Goal: Complete application form

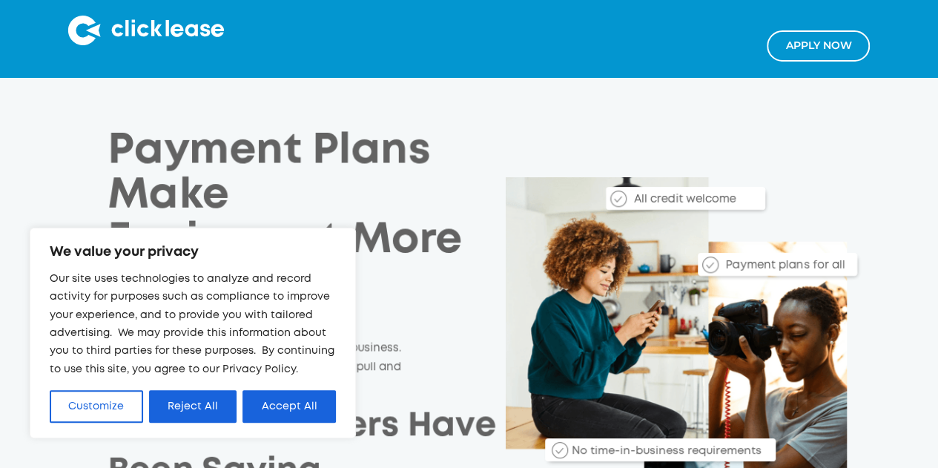
click at [825, 46] on link "Apply NOw" at bounding box center [817, 45] width 103 height 30
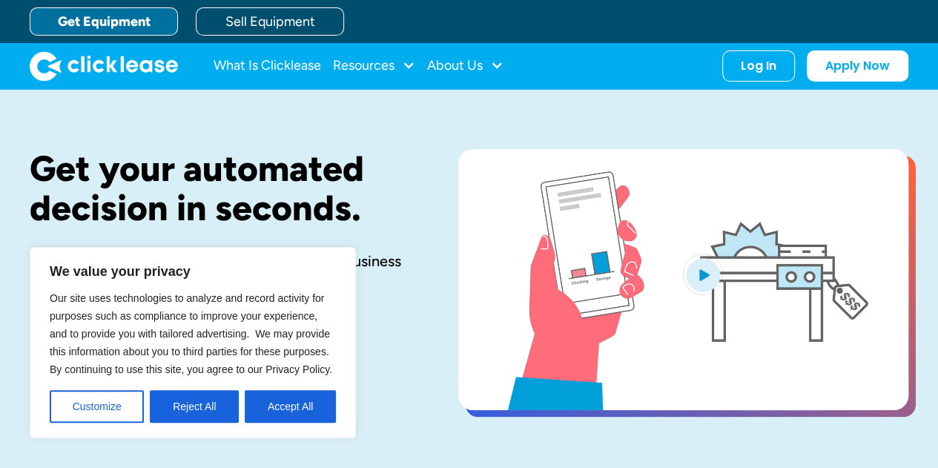
click at [82, 329] on span "Our site uses technologies to analyze and record activity for purposes such as …" at bounding box center [191, 333] width 282 height 83
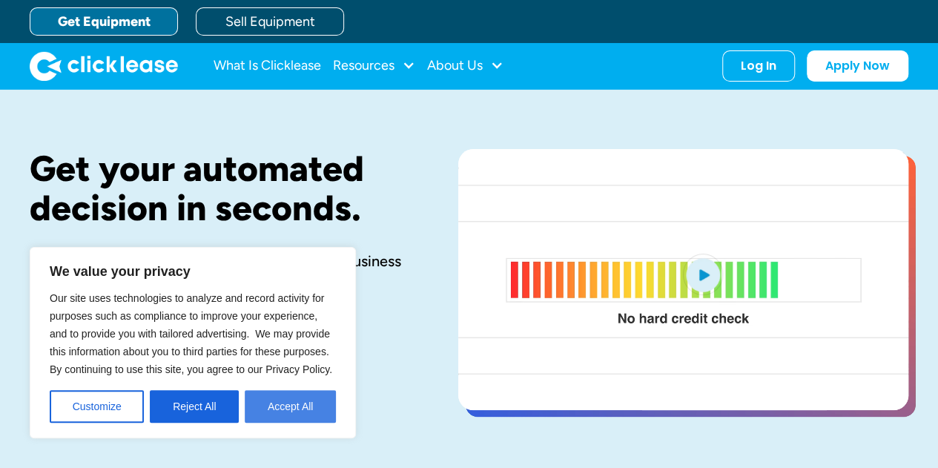
click at [287, 403] on button "Accept All" at bounding box center [290, 406] width 91 height 33
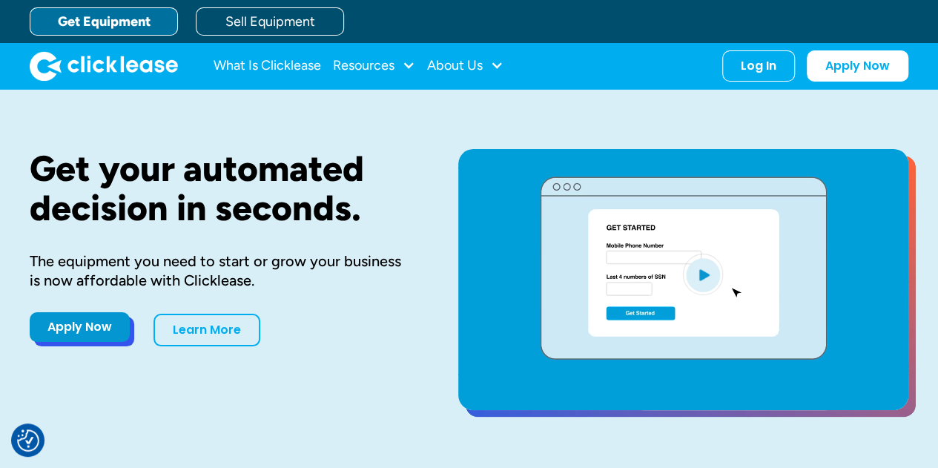
click at [73, 329] on link "Apply Now" at bounding box center [80, 327] width 100 height 30
